Goal: Information Seeking & Learning: Learn about a topic

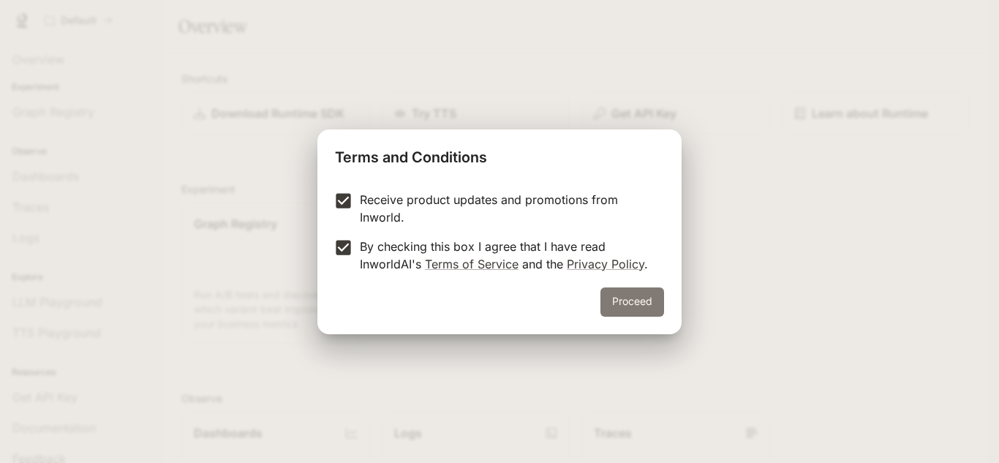
click at [629, 298] on button "Proceed" at bounding box center [632, 301] width 64 height 29
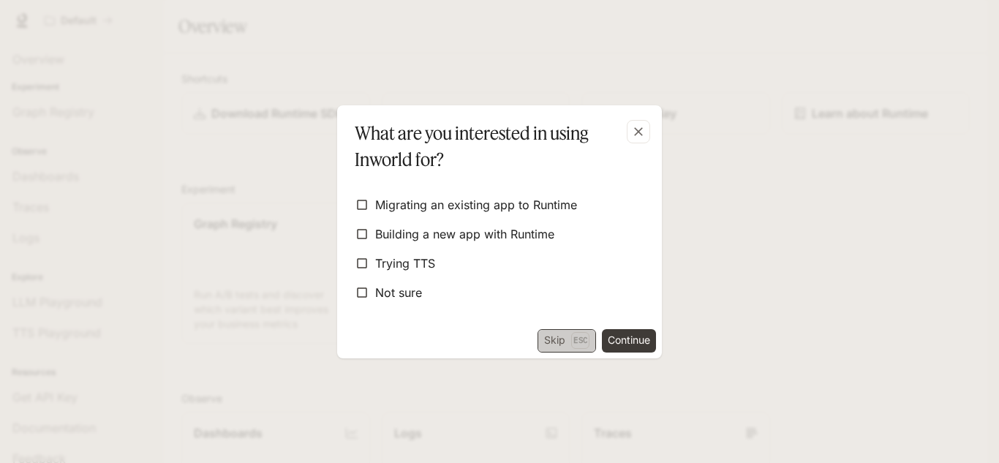
click at [568, 338] on button "Skip Esc" at bounding box center [566, 340] width 58 height 23
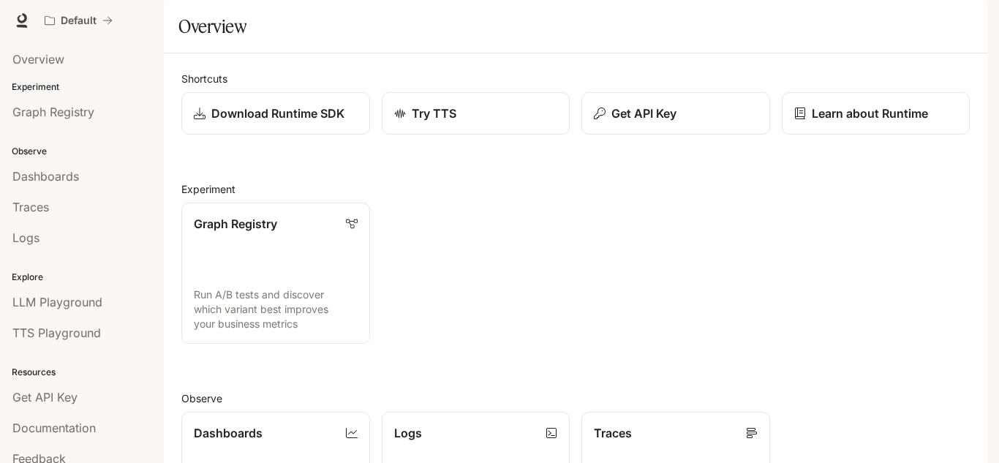
click at [377, 41] on div "Overview" at bounding box center [575, 26] width 794 height 29
click at [419, 4] on div "Default Documentation Documentation" at bounding box center [499, 20] width 999 height 41
drag, startPoint x: 31, startPoint y: 0, endPoint x: 325, endPoint y: 27, distance: 295.1
click at [325, 27] on div "Default" at bounding box center [447, 20] width 819 height 29
drag, startPoint x: 34, startPoint y: 6, endPoint x: 292, endPoint y: 48, distance: 262.2
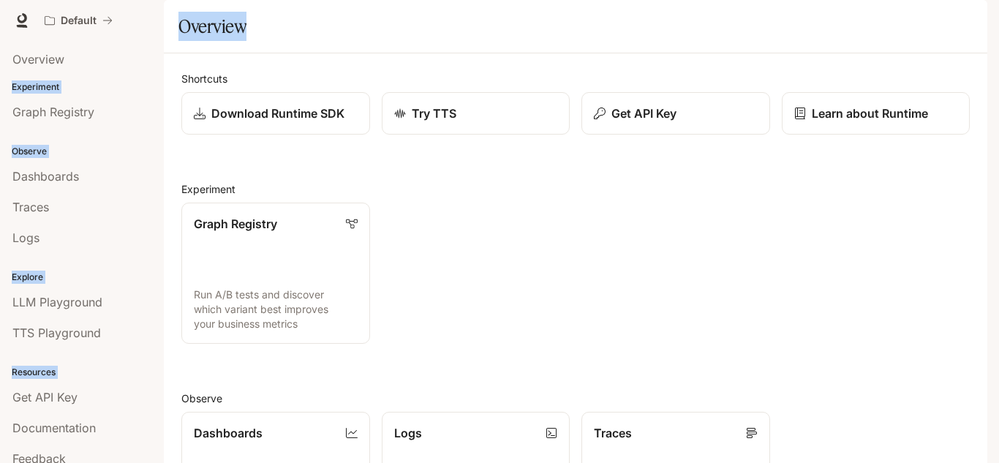
click at [292, 48] on div "Skip to main content Default Documentation Documentation Portal Overview Experi…" at bounding box center [499, 231] width 999 height 463
drag, startPoint x: 292, startPoint y: 48, endPoint x: 535, endPoint y: 333, distance: 373.8
click at [535, 333] on div "Graph Registry Run A/B tests and discover which variant best improves your busi…" at bounding box center [570, 267] width 800 height 153
click at [616, 414] on div "Shortcuts Download Runtime SDK Try TTS Get API Key Learn about Runtime Experime…" at bounding box center [575, 416] width 788 height 691
click at [439, 41] on div "Overview" at bounding box center [575, 26] width 794 height 29
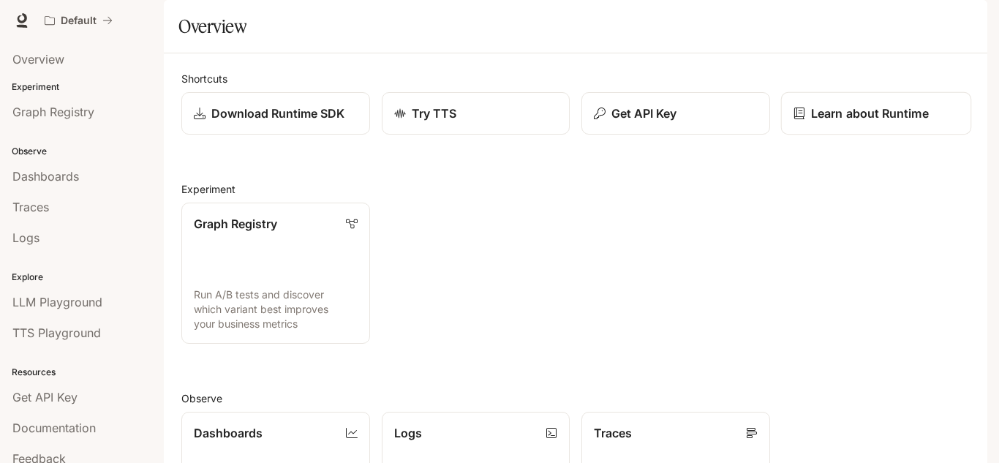
click at [833, 135] on link "Learn about Runtime" at bounding box center [875, 113] width 190 height 43
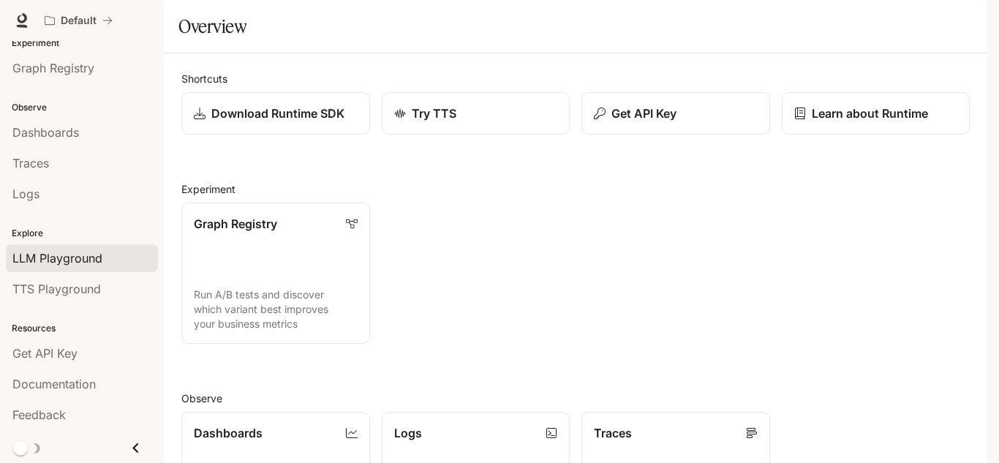
click at [43, 256] on span "LLM Playground" at bounding box center [57, 258] width 90 height 18
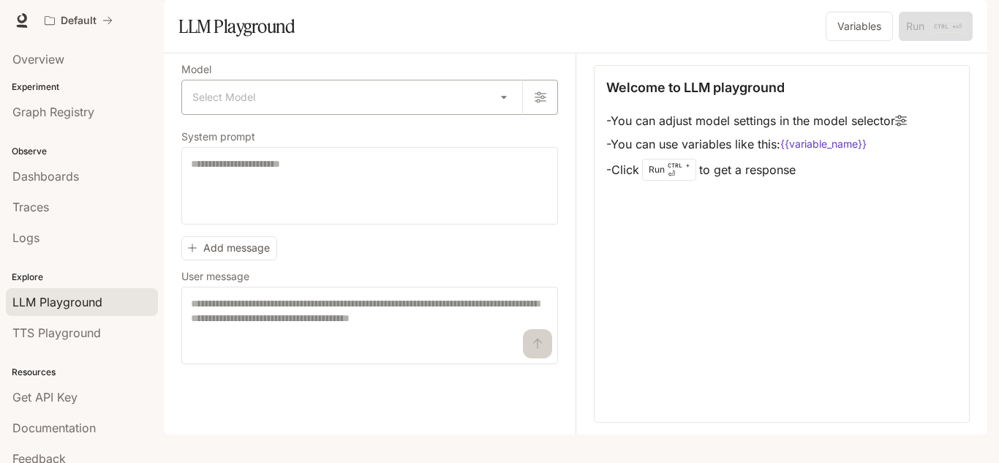
click at [376, 144] on body "Skip to main content Default Documentation Documentation Portal Overview Experi…" at bounding box center [499, 231] width 999 height 463
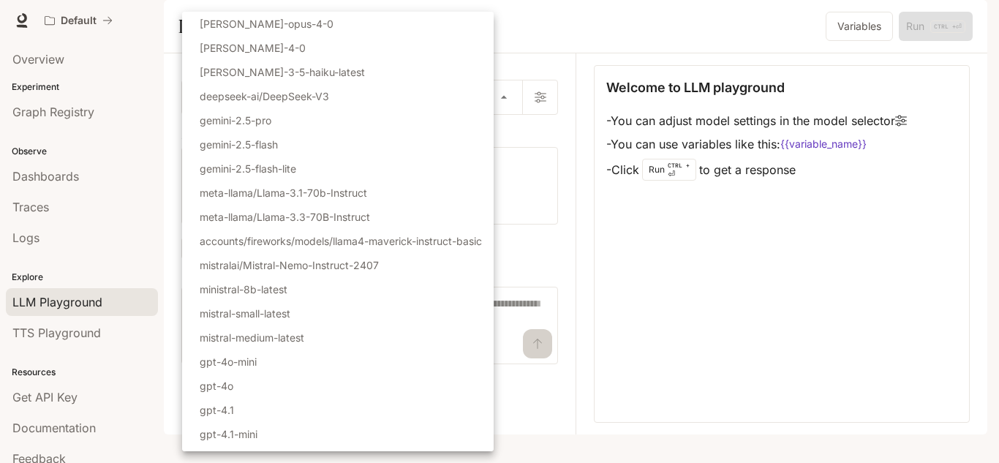
click at [602, 322] on div at bounding box center [499, 231] width 999 height 463
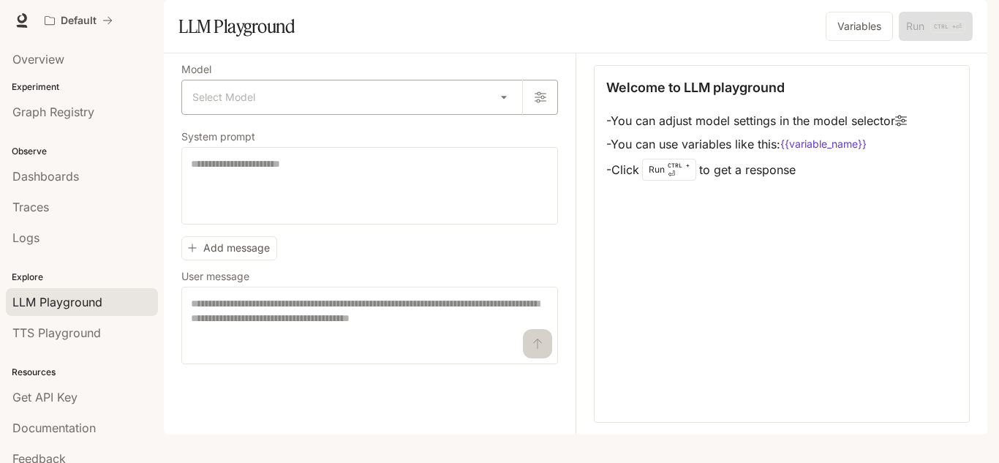
click at [507, 137] on body "Skip to main content Default Documentation Documentation Portal Overview Experi…" at bounding box center [499, 231] width 999 height 463
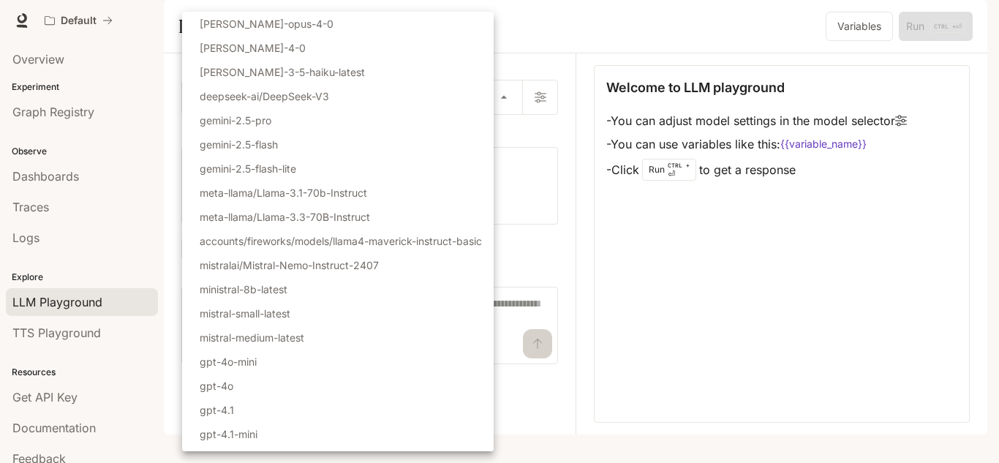
click at [541, 77] on div at bounding box center [499, 231] width 999 height 463
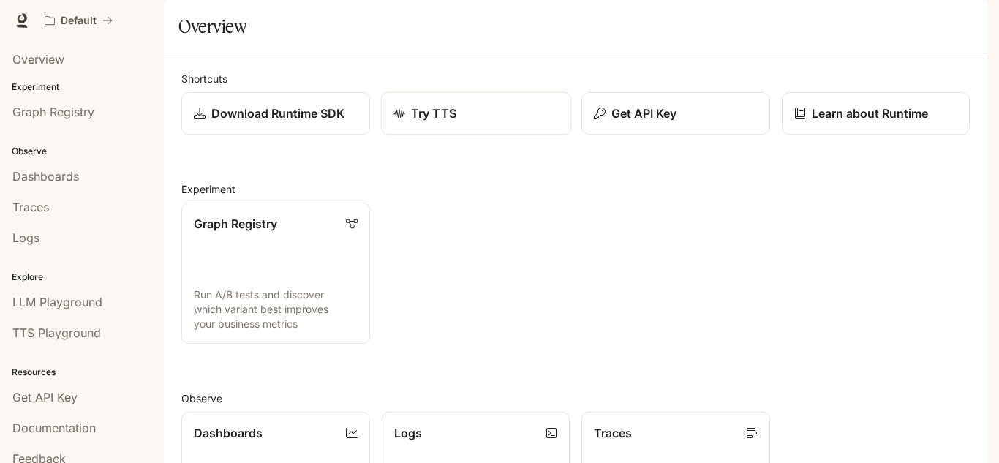
click at [395, 118] on icon at bounding box center [399, 114] width 12 height 10
click at [56, 201] on div "Traces" at bounding box center [81, 207] width 139 height 18
click at [23, 24] on icon at bounding box center [22, 20] width 15 height 15
click at [837, 122] on p "Learn about Runtime" at bounding box center [870, 114] width 118 height 18
click at [961, 20] on icon "button" at bounding box center [967, 21] width 12 height 12
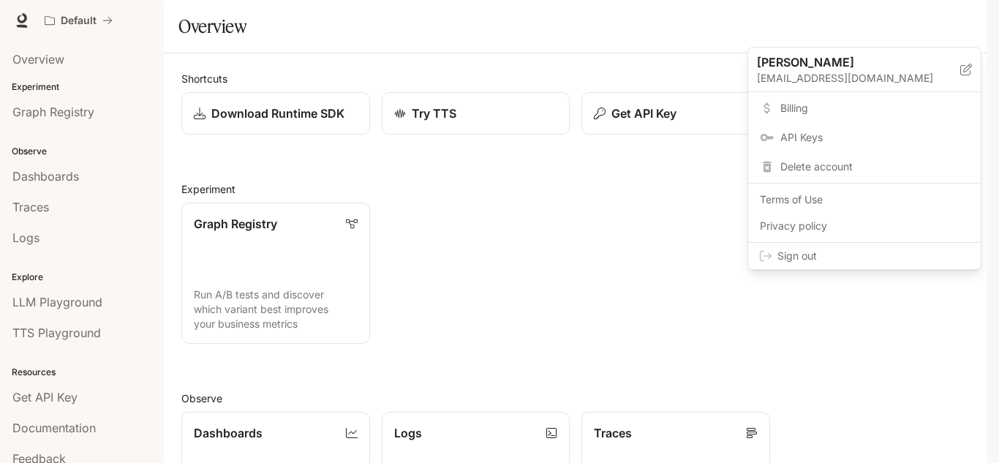
click at [967, 25] on div at bounding box center [499, 231] width 999 height 463
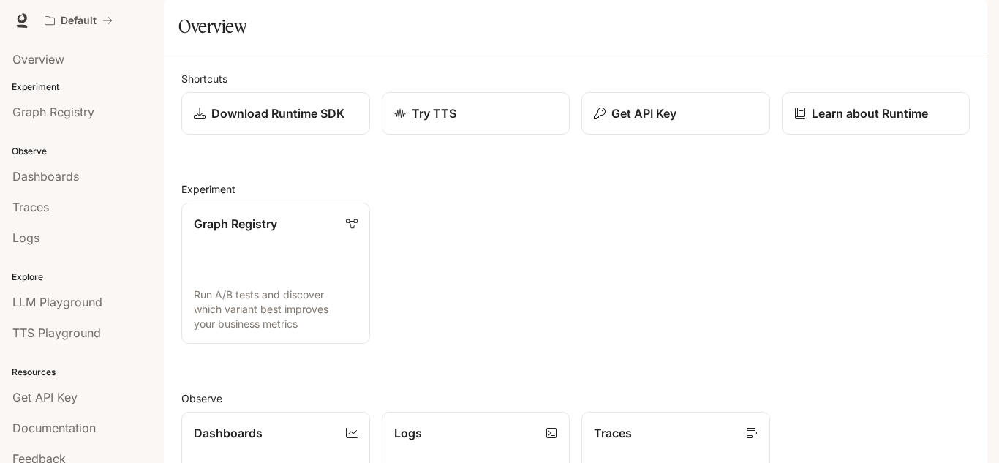
drag, startPoint x: 888, startPoint y: 23, endPoint x: 740, endPoint y: 22, distance: 147.7
click at [740, 22] on div "Default" at bounding box center [447, 20] width 819 height 29
click at [970, 25] on icon "button" at bounding box center [967, 21] width 12 height 12
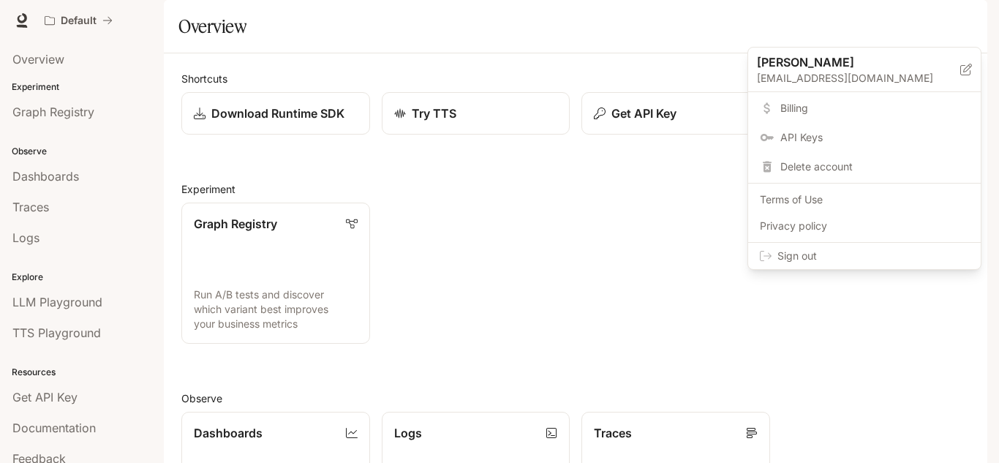
click at [792, 257] on span "Sign out" at bounding box center [873, 256] width 192 height 15
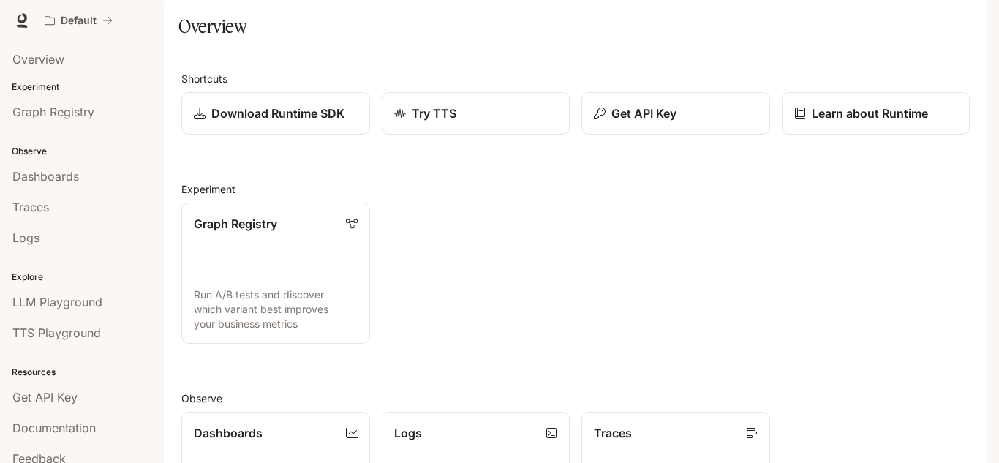
click at [969, 29] on div "button" at bounding box center [966, 20] width 20 height 20
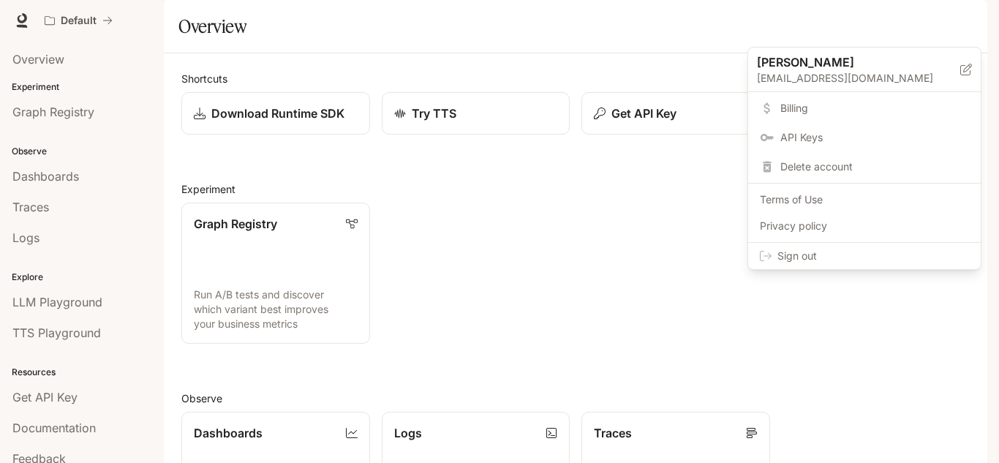
click at [508, 268] on div at bounding box center [499, 231] width 999 height 463
